Goal: Task Accomplishment & Management: Use online tool/utility

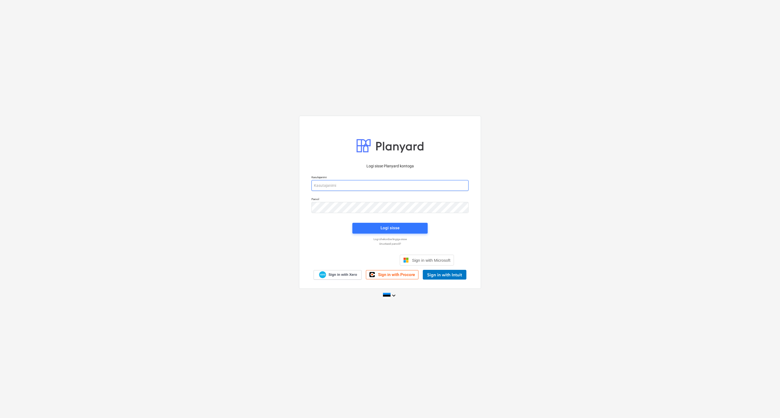
type input "[EMAIL_ADDRESS][DOMAIN_NAME]"
click at [369, 186] on input "[EMAIL_ADDRESS][DOMAIN_NAME]" at bounding box center [389, 185] width 157 height 11
click at [382, 226] on div "Logi sisse" at bounding box center [389, 228] width 19 height 7
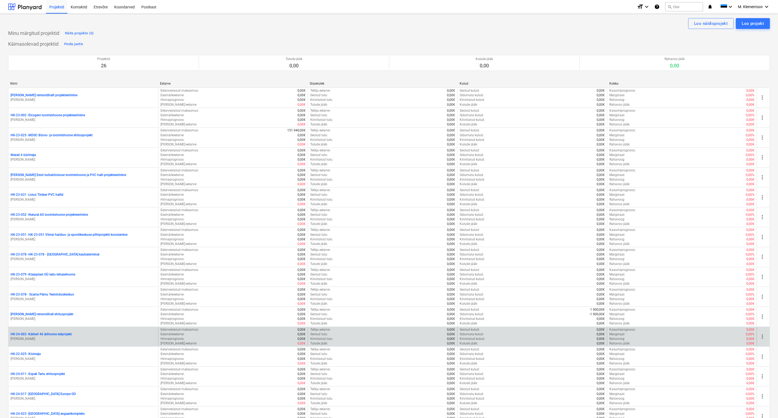
scroll to position [235, 0]
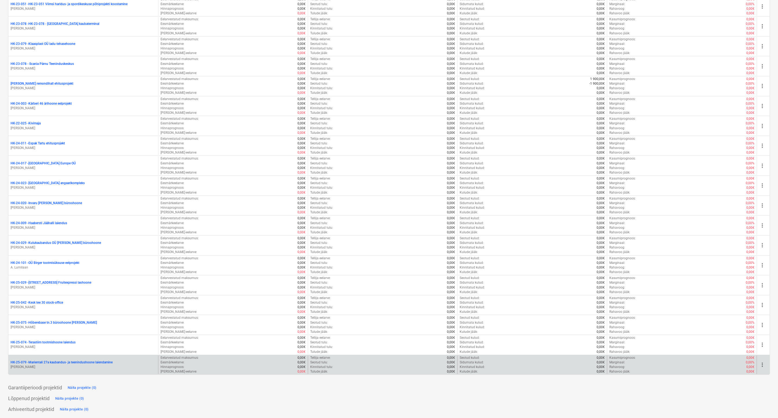
click at [60, 363] on p "HK-25-079 - Marientali 27a kaubandus- ja teenindushoone laiendamine" at bounding box center [62, 363] width 102 height 5
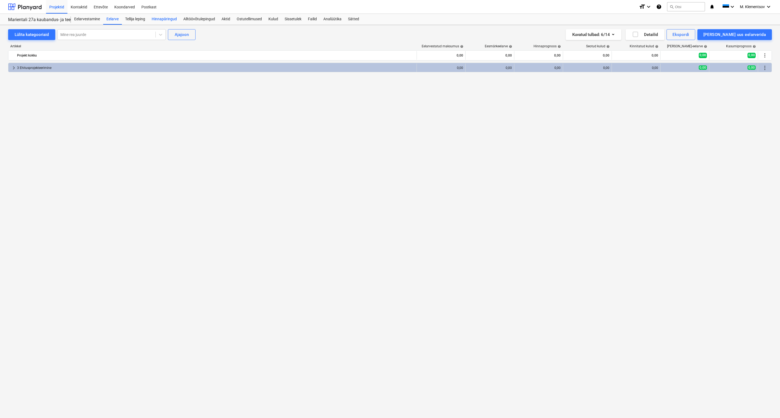
click at [167, 19] on div "Hinnapäringud" at bounding box center [164, 19] width 32 height 11
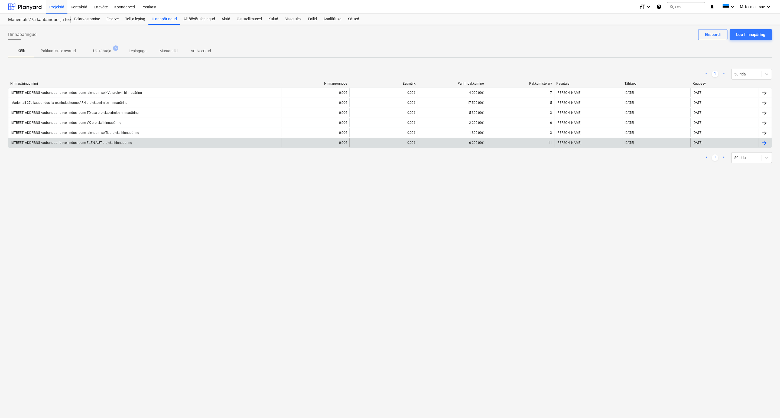
click at [126, 146] on div "[STREET_ADDRESS] kaubandus- ja teenindushoone EL,EN,AUT projekti hinnapäring" at bounding box center [144, 143] width 273 height 9
